Goal: Information Seeking & Learning: Learn about a topic

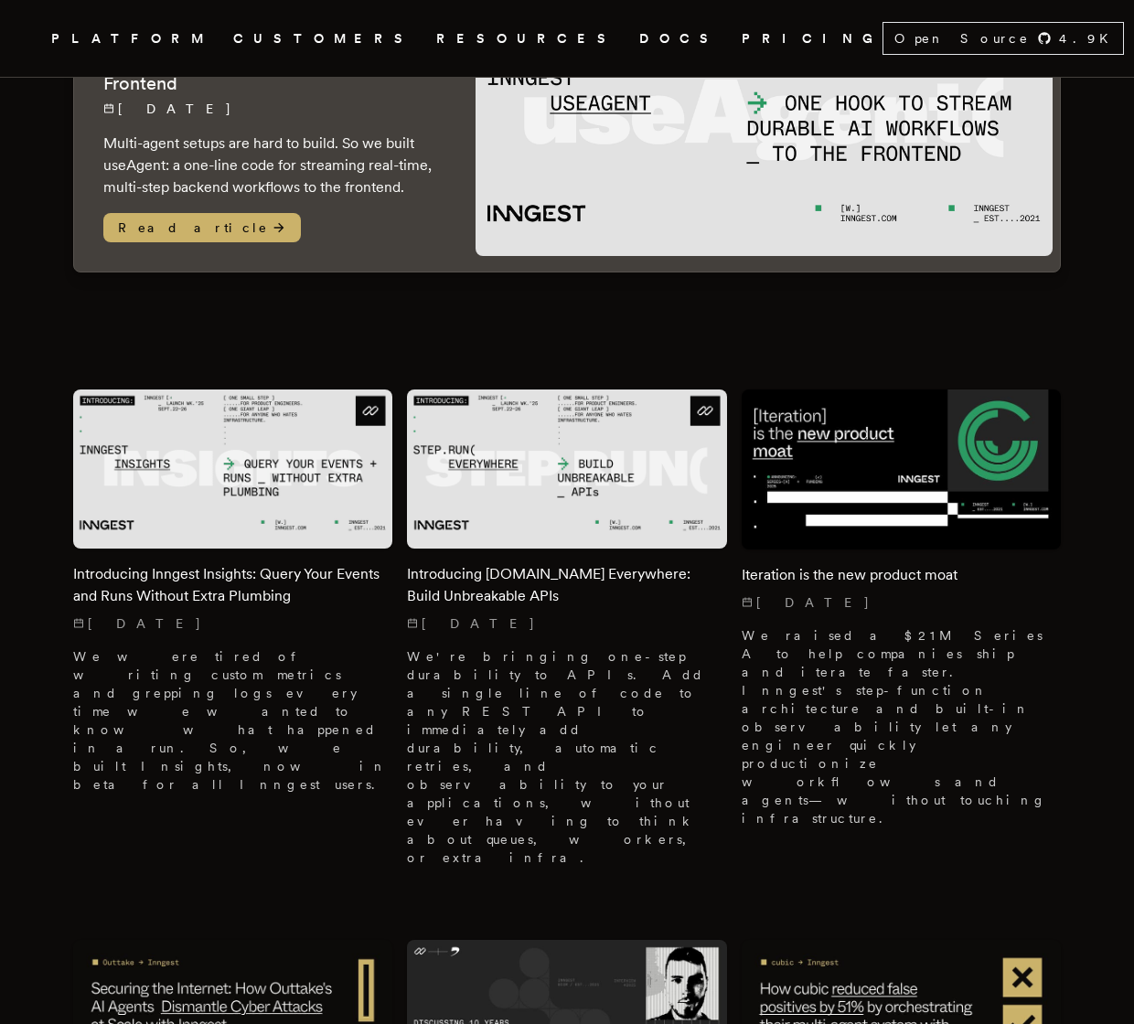
scroll to position [345, 0]
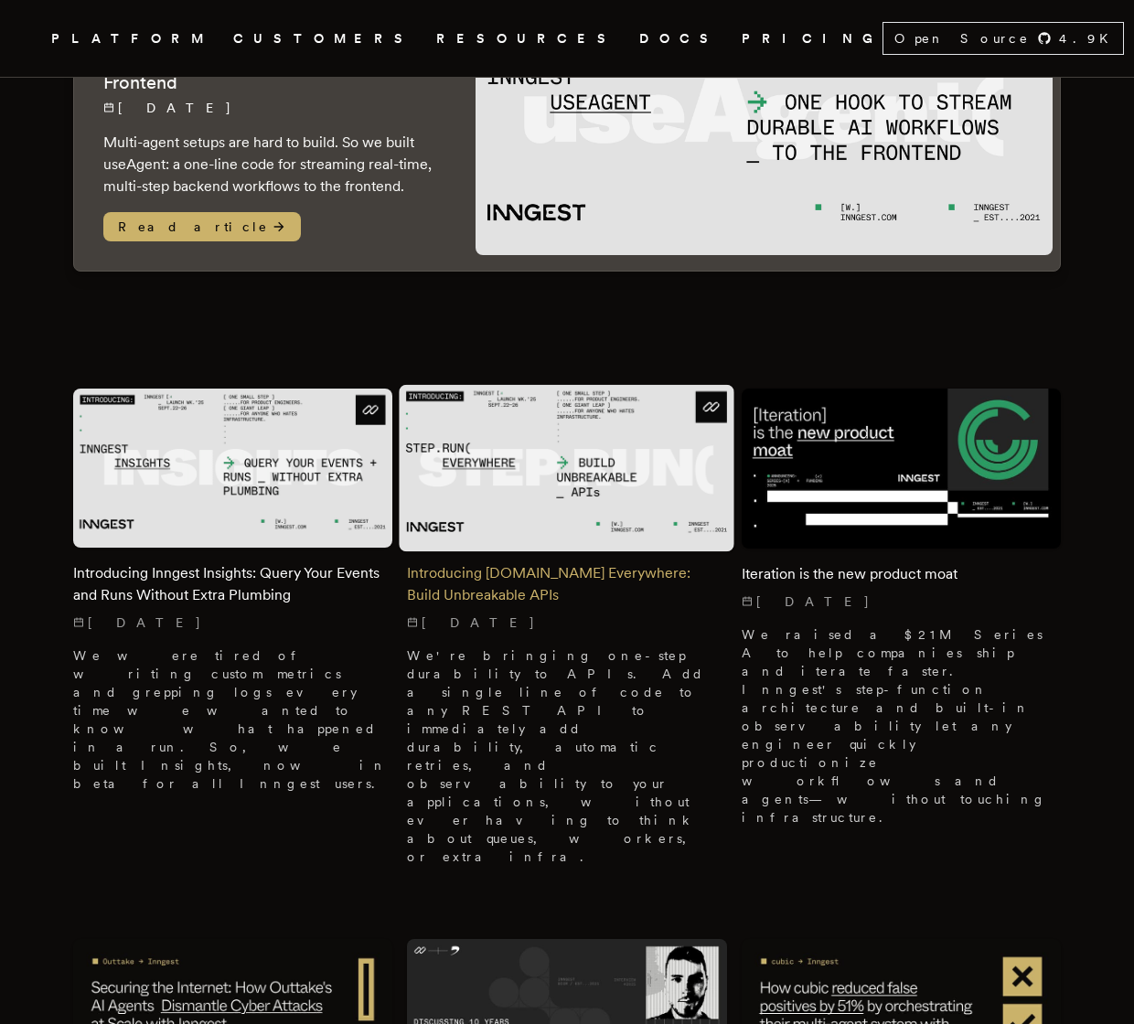
click at [519, 509] on img at bounding box center [567, 468] width 336 height 167
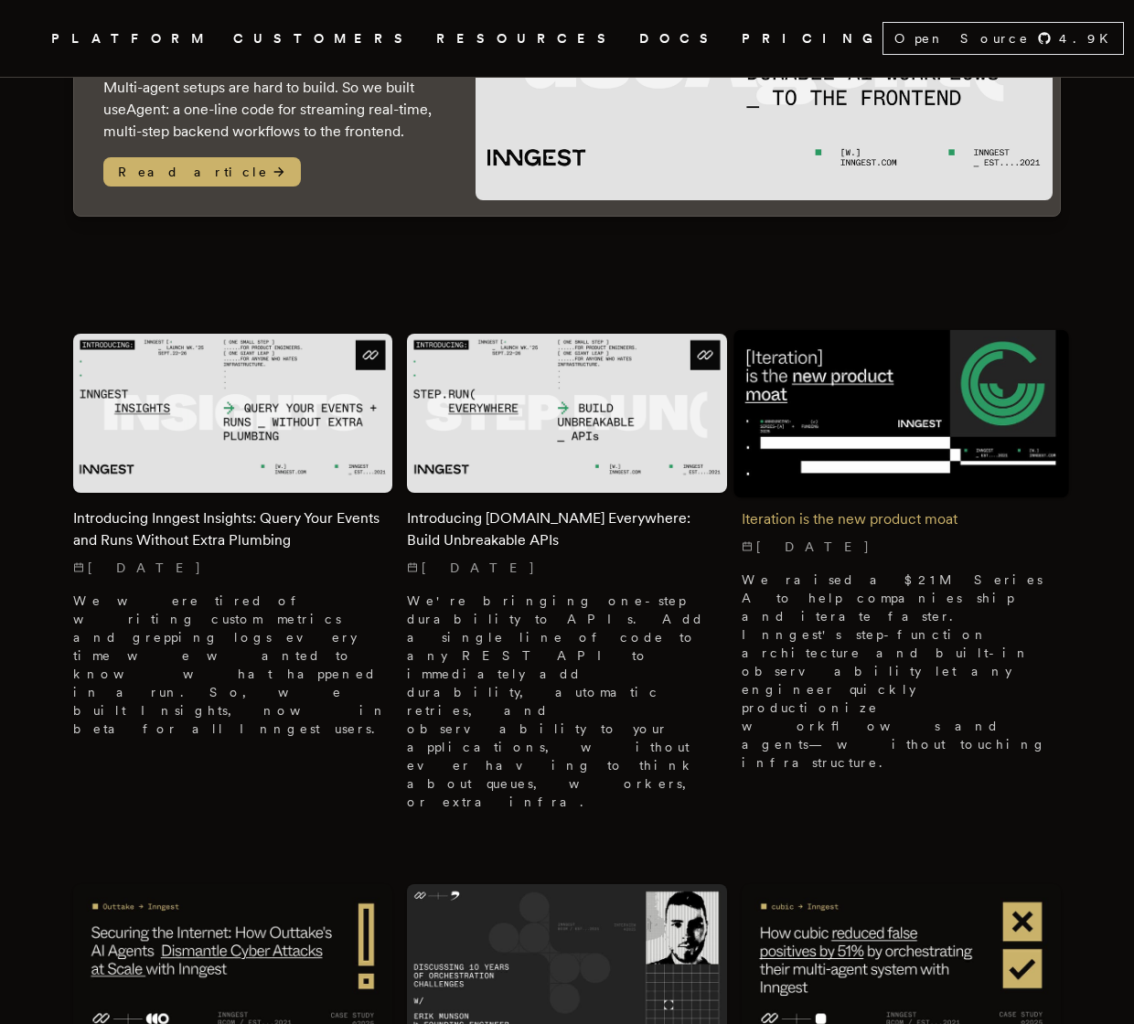
scroll to position [389, 0]
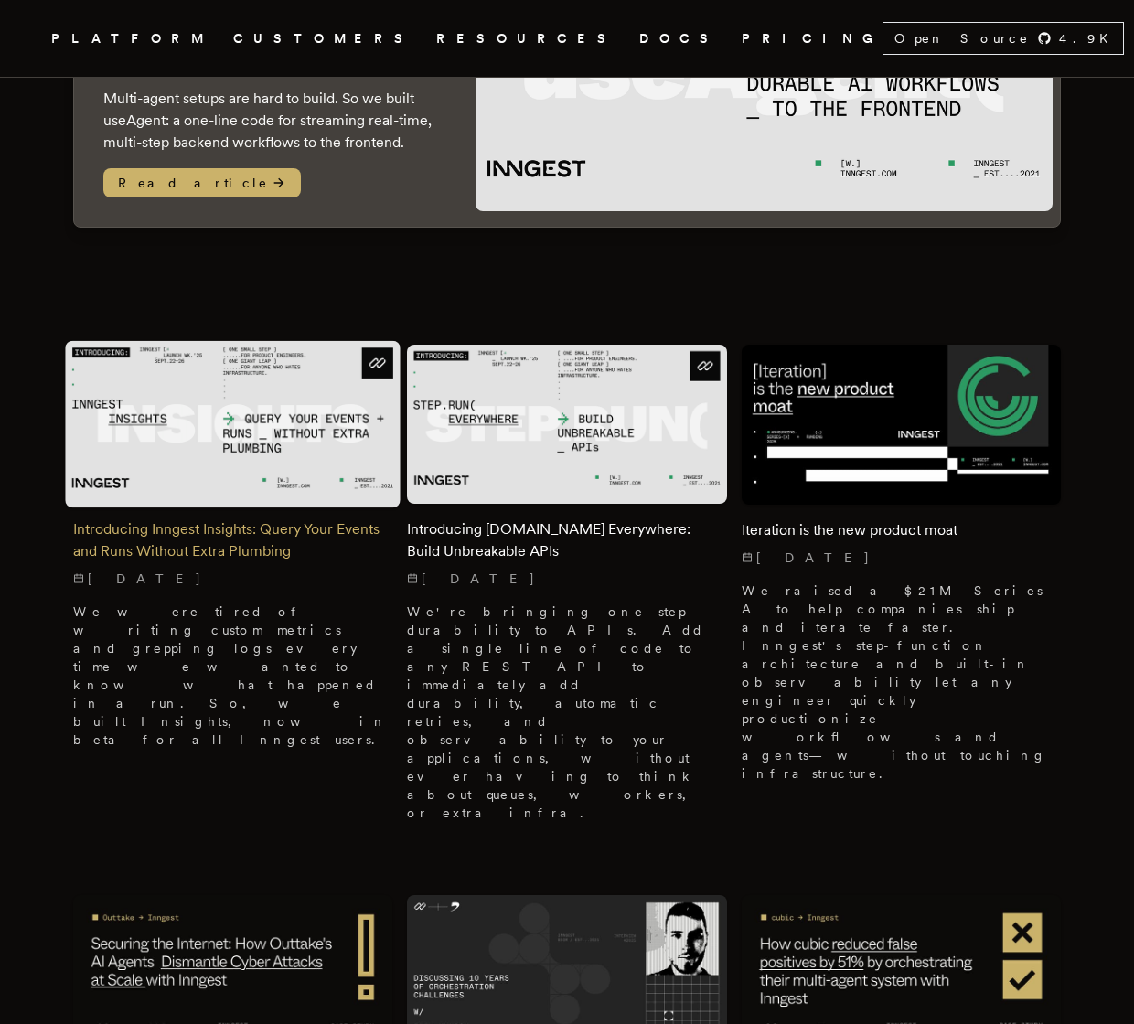
click at [229, 429] on img at bounding box center [233, 424] width 336 height 167
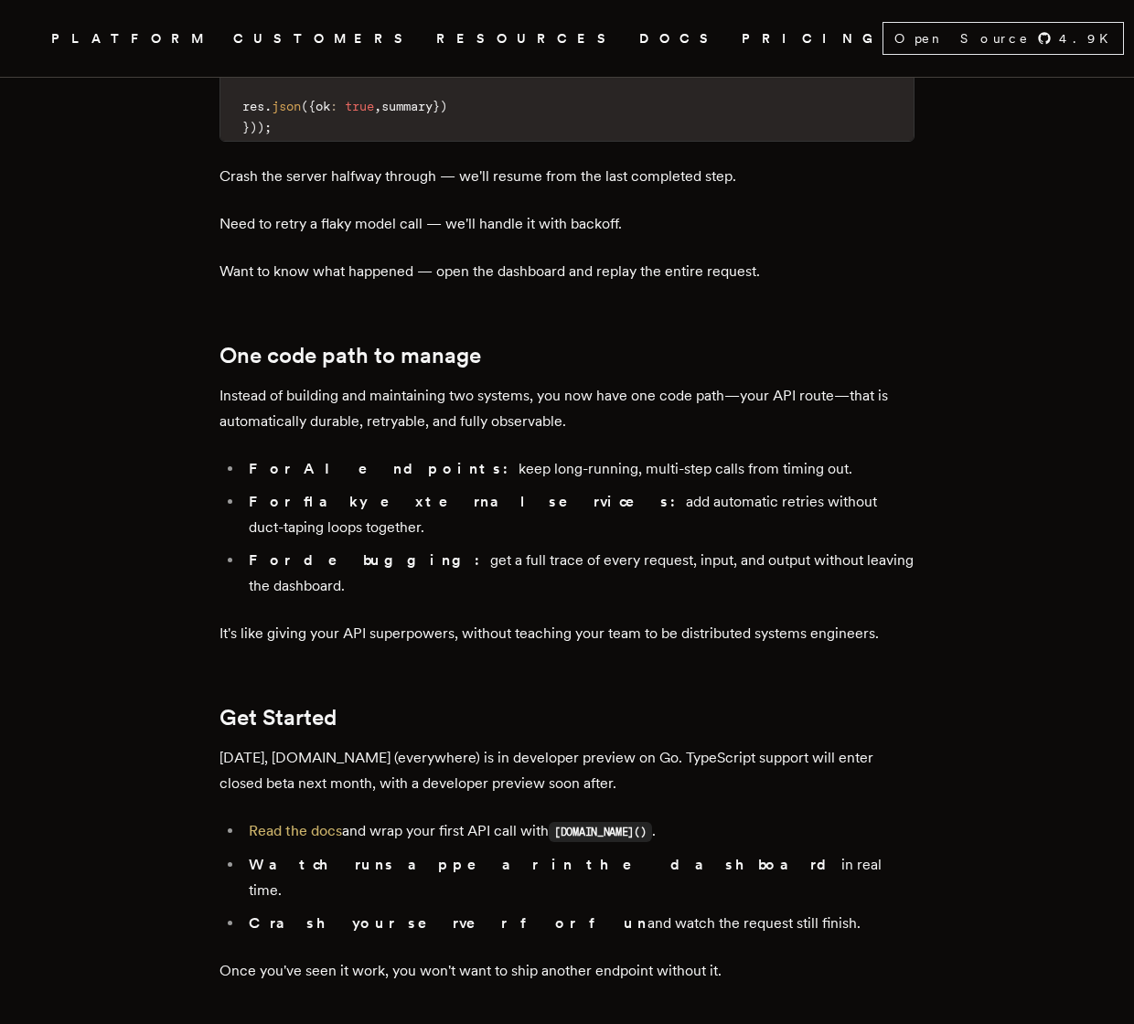
scroll to position [2811, 0]
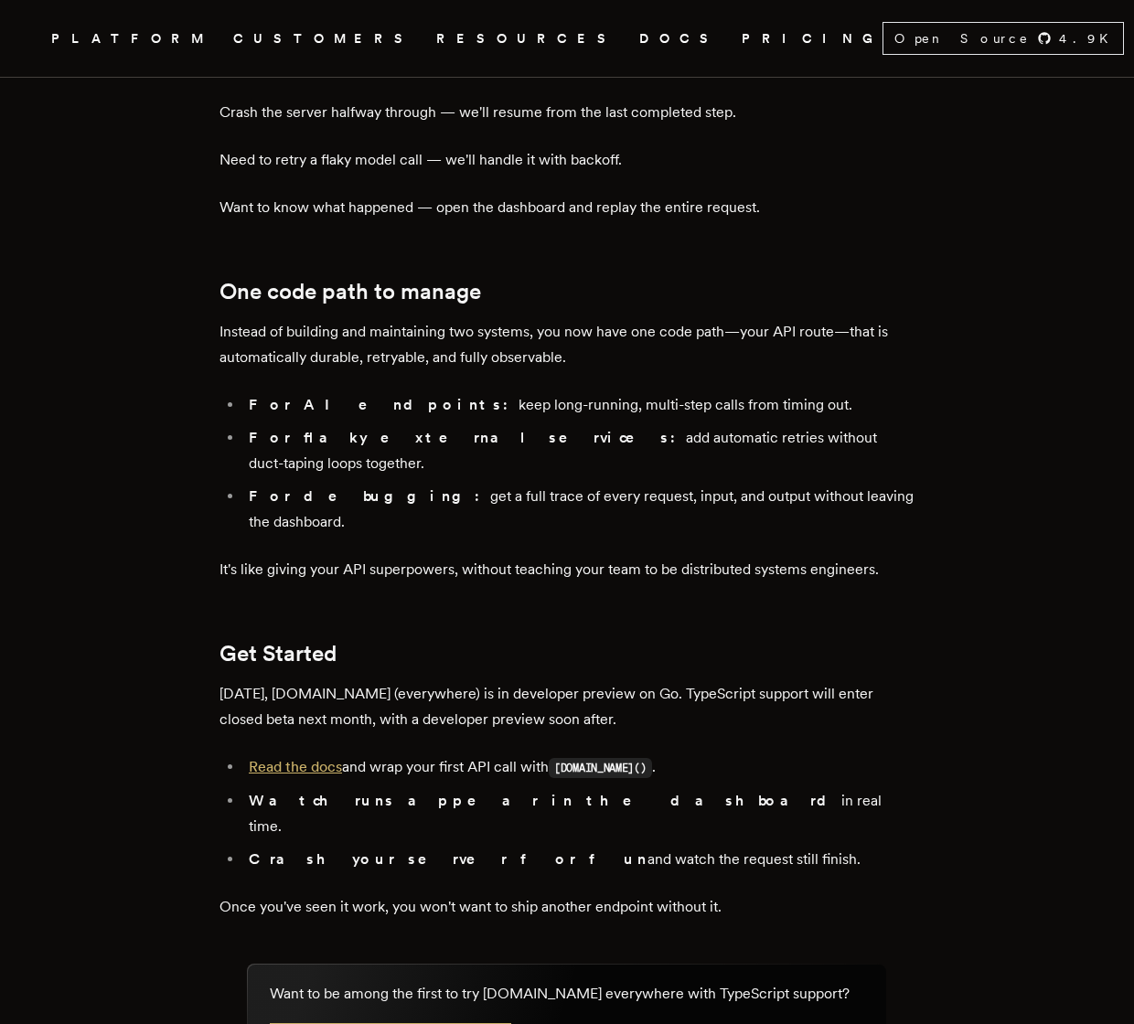
click at [304, 758] on link "Read the docs" at bounding box center [295, 766] width 93 height 17
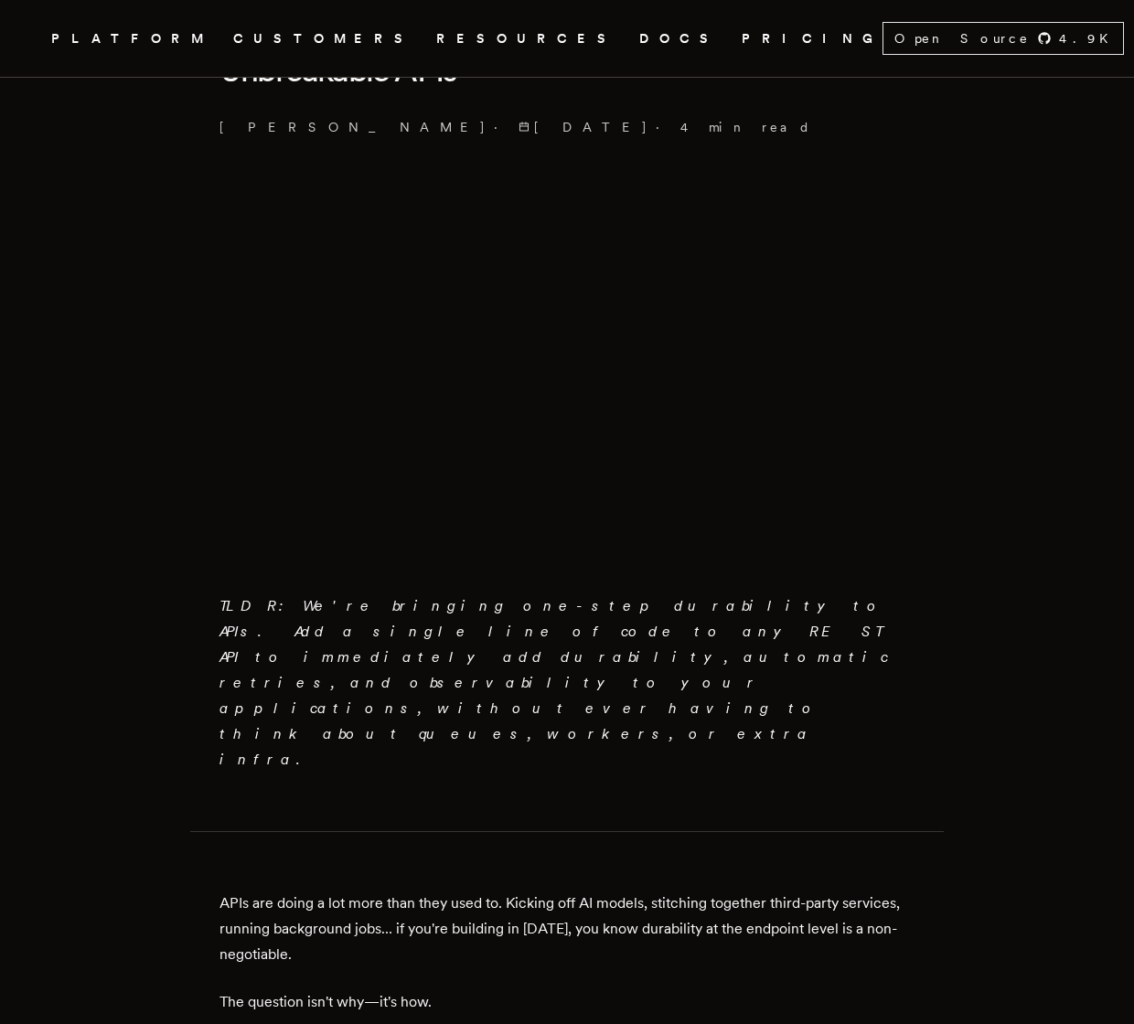
scroll to position [525, 0]
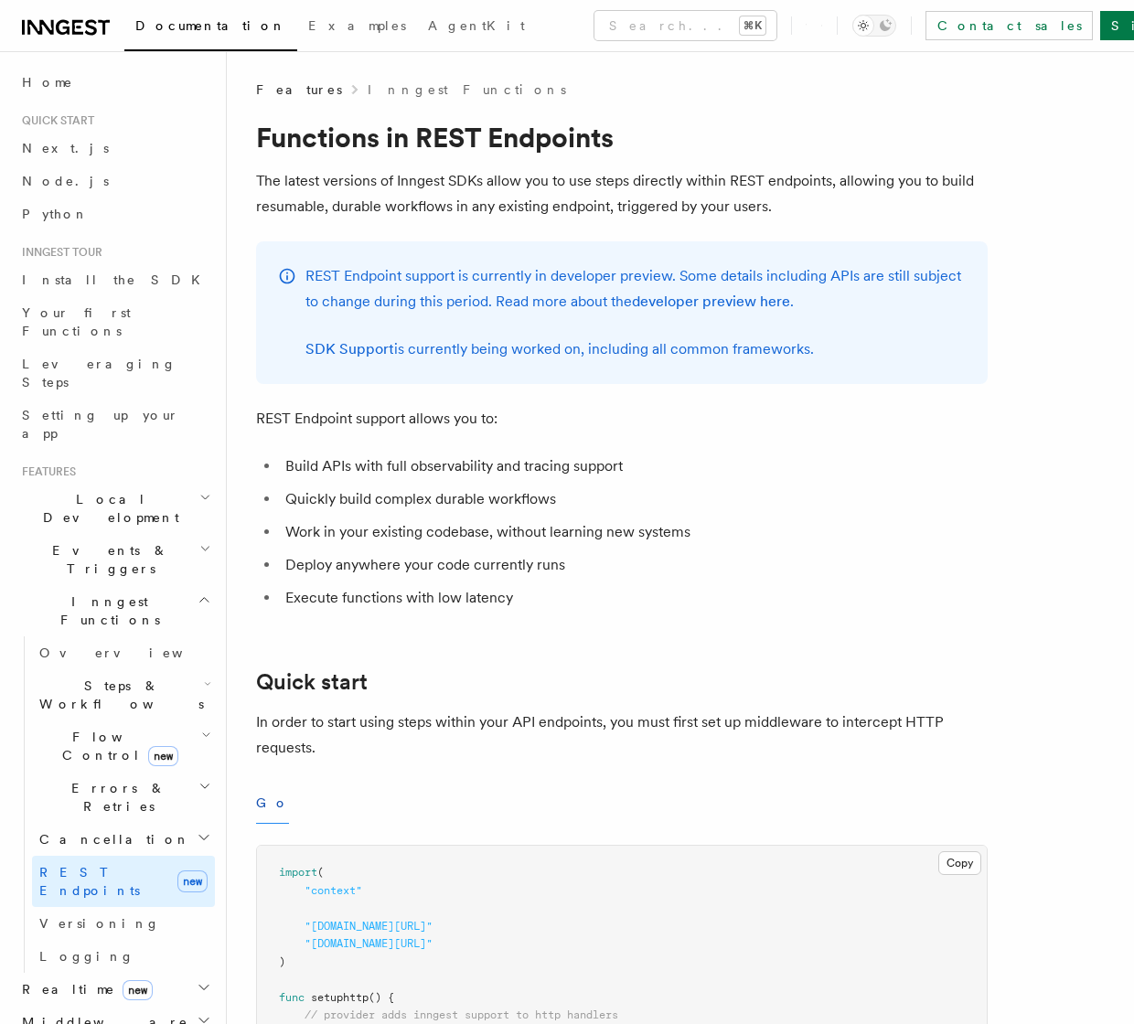
scroll to position [144, 0]
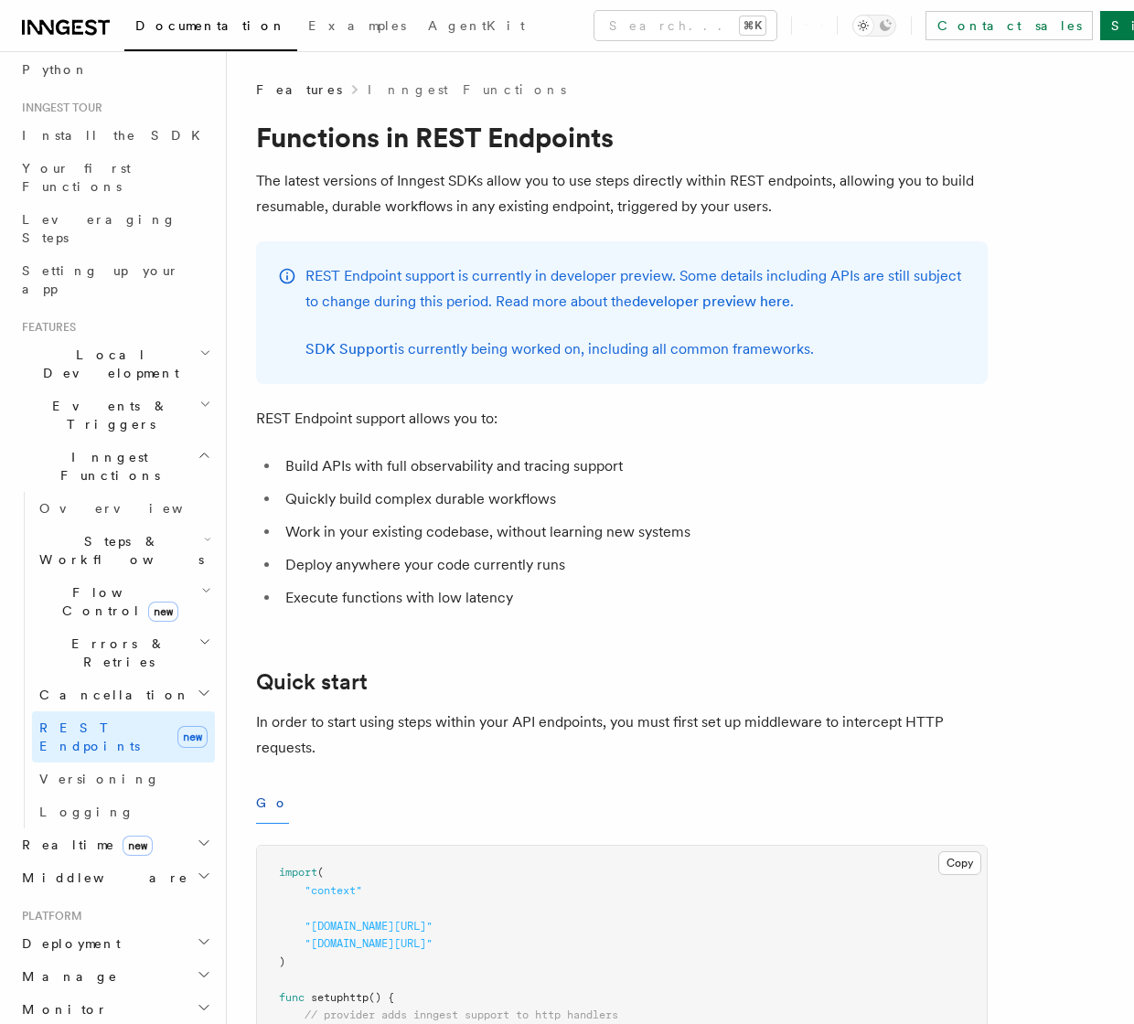
click at [68, 836] on span "Realtime new" at bounding box center [84, 845] width 138 height 18
click at [91, 861] on link "Overview" at bounding box center [123, 877] width 183 height 33
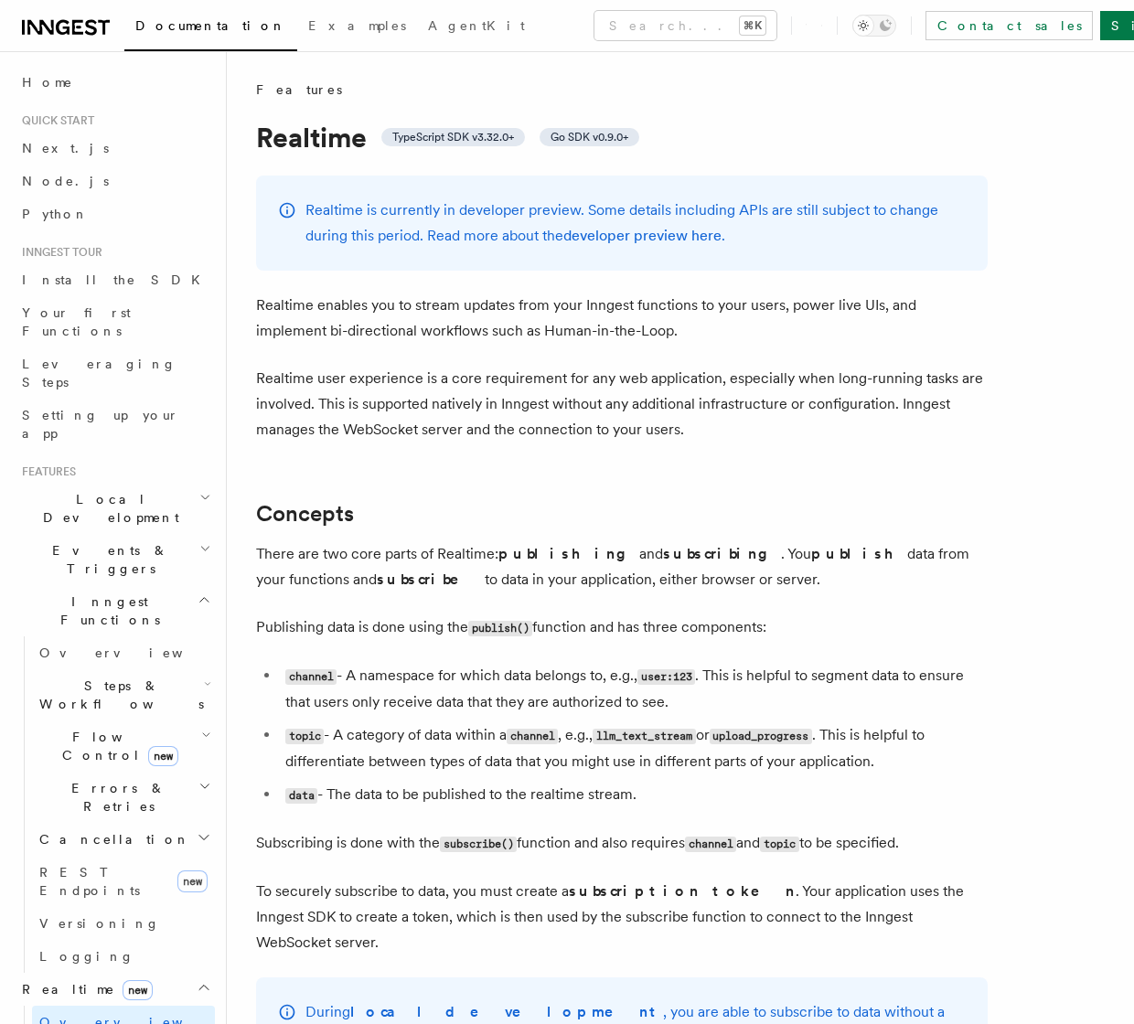
click at [85, 592] on span "Inngest Functions" at bounding box center [106, 610] width 183 height 37
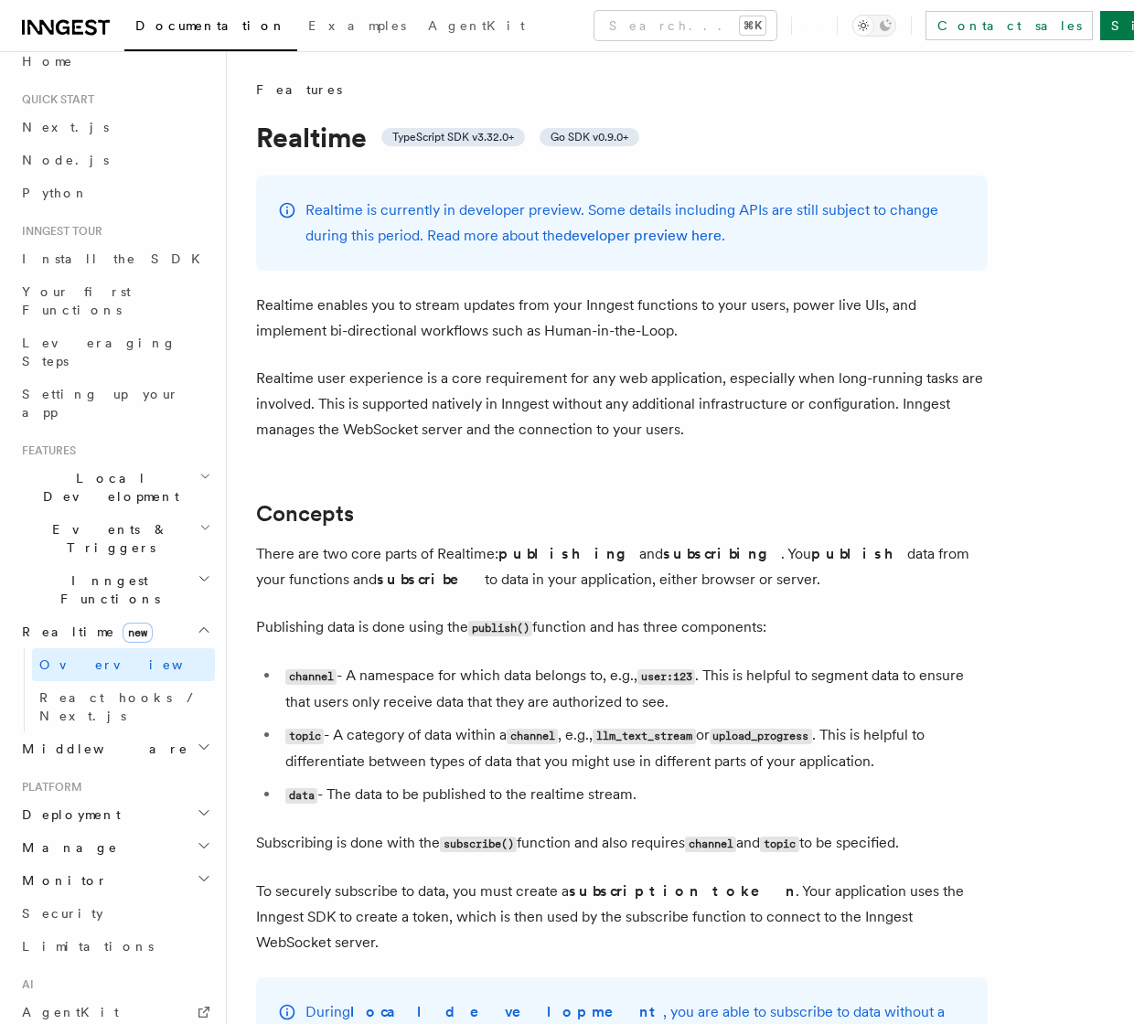
scroll to position [20, 0]
click at [77, 806] on span "Deployment" at bounding box center [68, 815] width 106 height 18
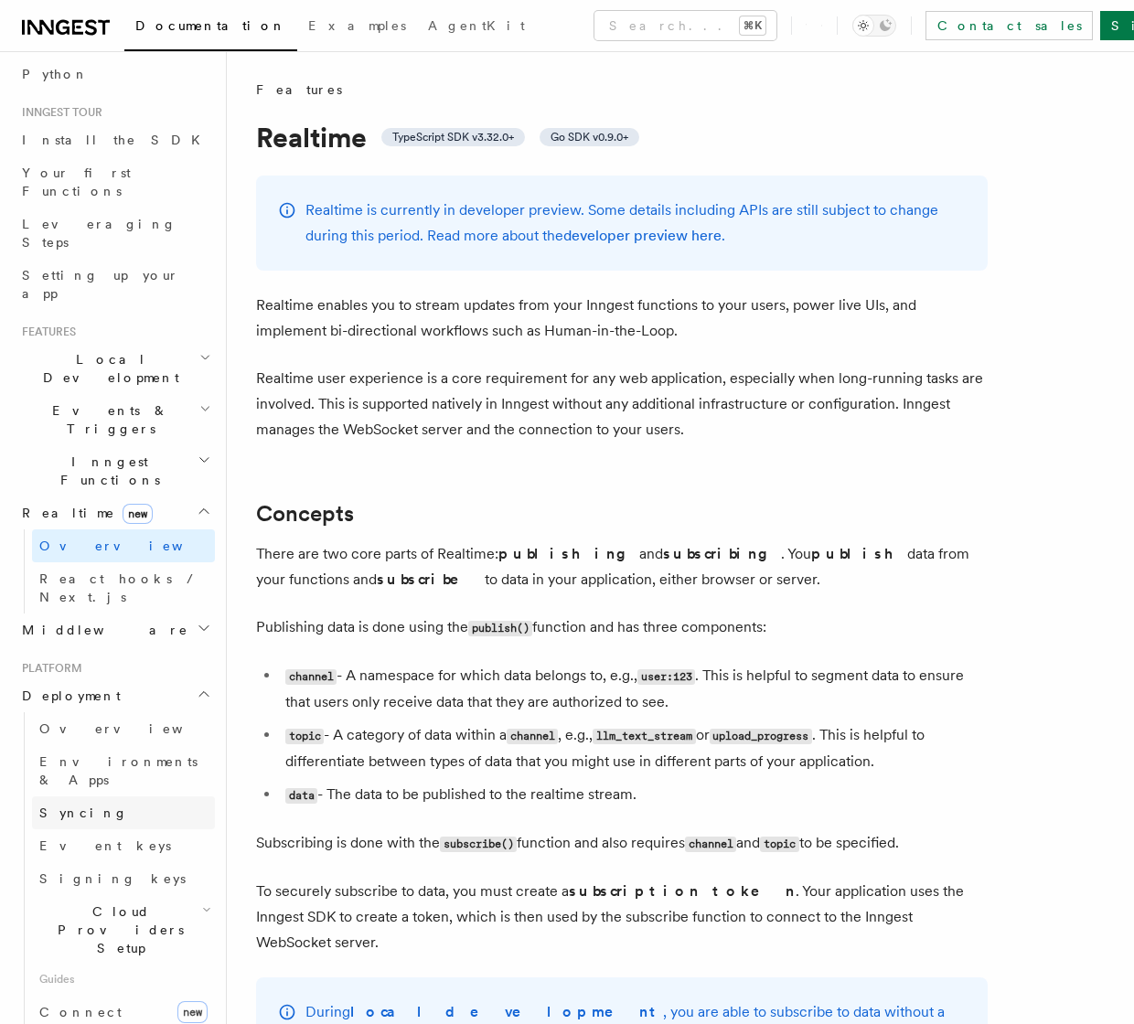
scroll to position [141, 0]
click at [119, 993] on link "Connect new" at bounding box center [123, 1011] width 183 height 37
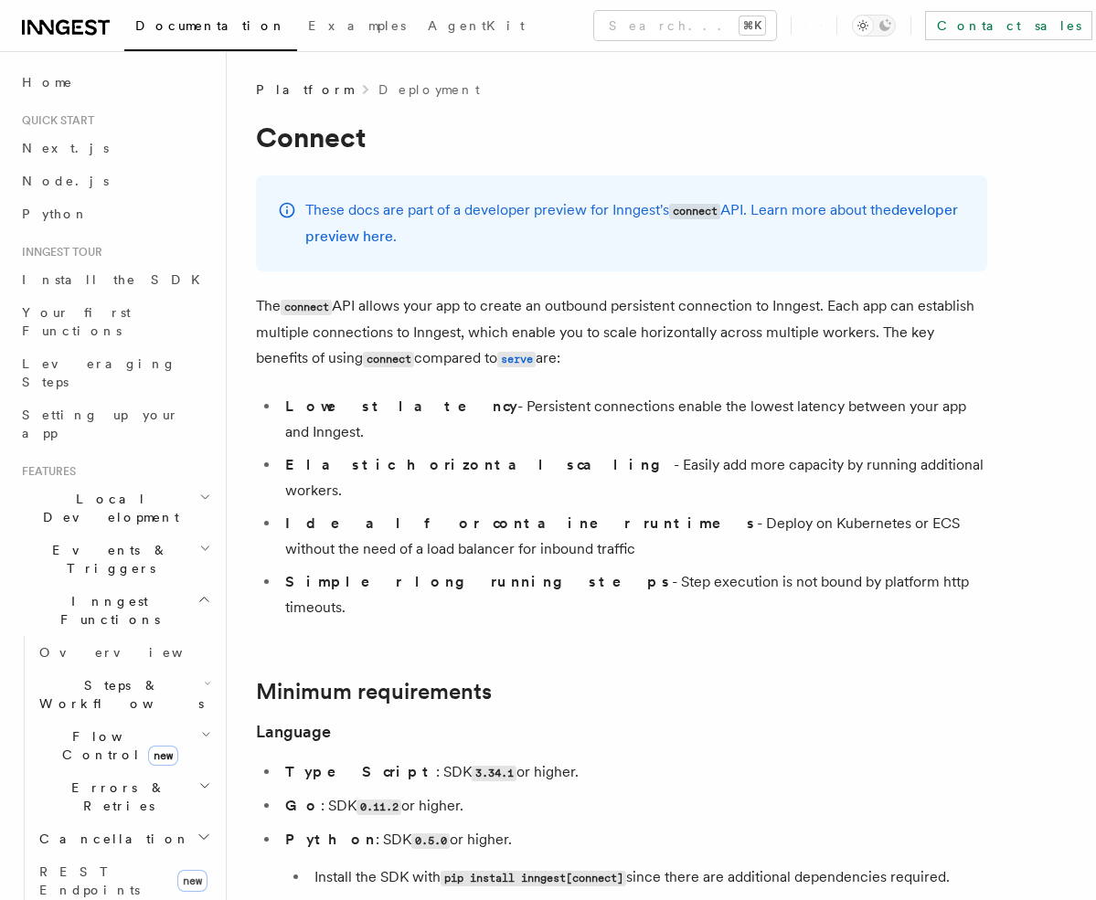
click at [669, 399] on li "Lowest latency - Persistent connections enable the lowest latency between your …" at bounding box center [634, 419] width 708 height 51
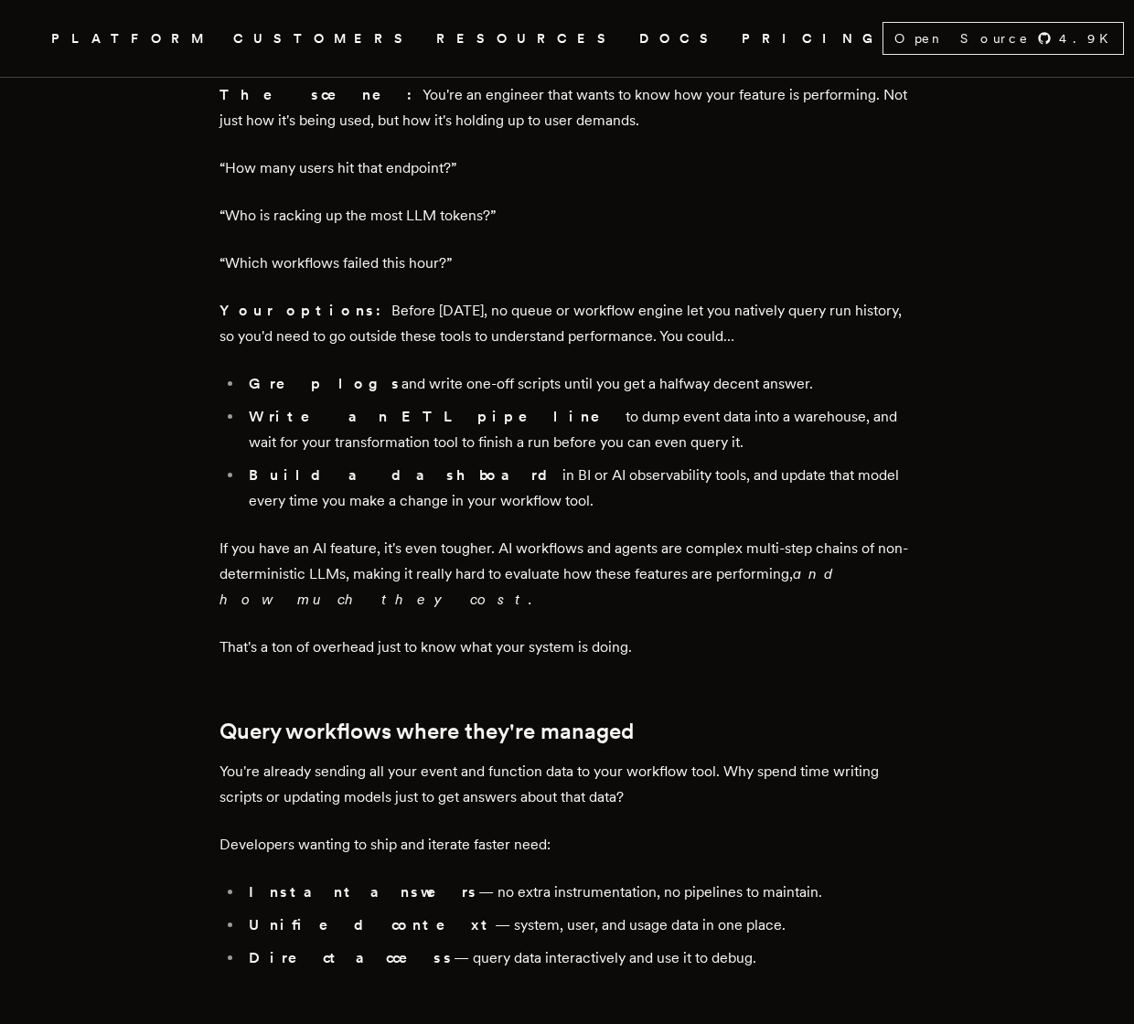
scroll to position [841, 0]
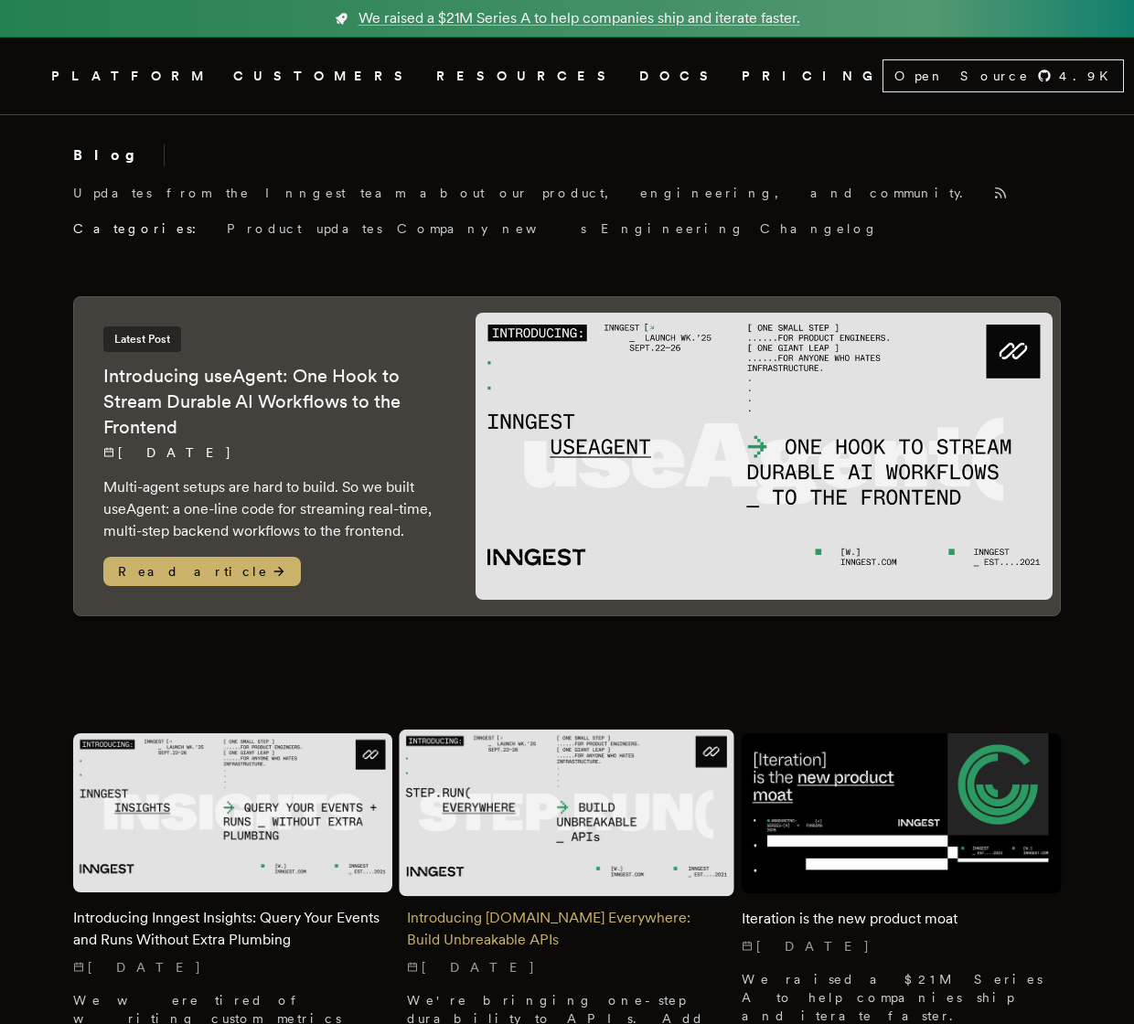
click at [600, 827] on img at bounding box center [567, 813] width 336 height 167
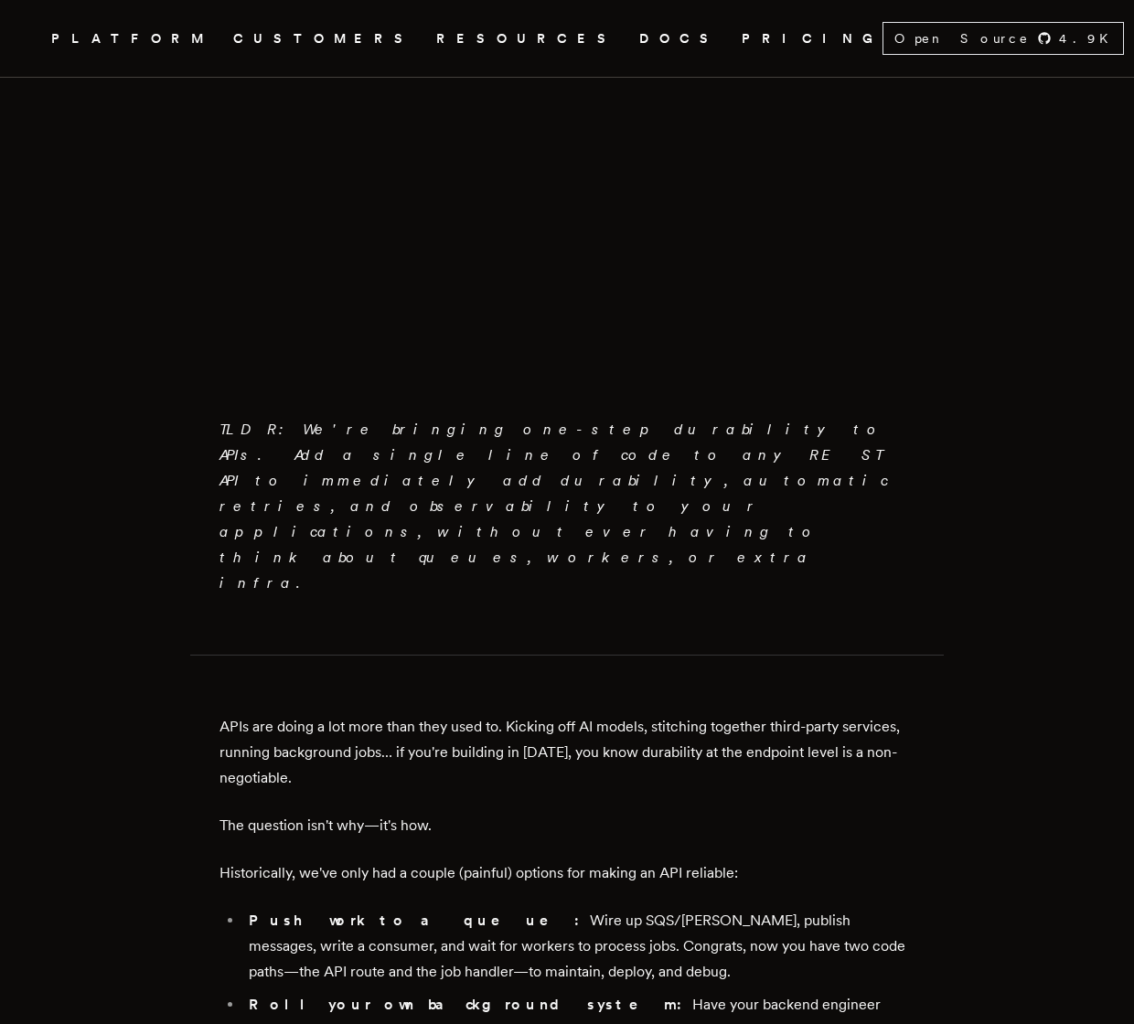
scroll to position [642, 0]
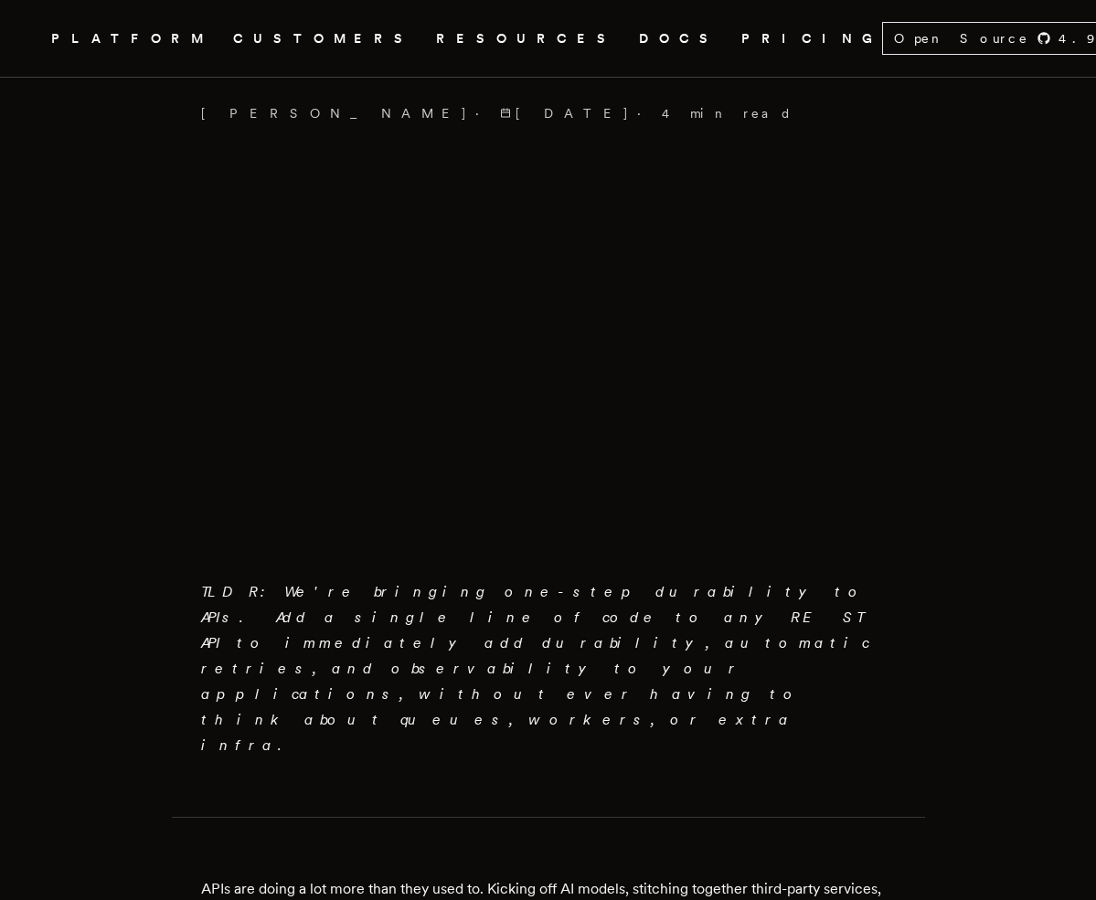
scroll to position [562, 0]
